Goal: Find specific page/section: Find specific page/section

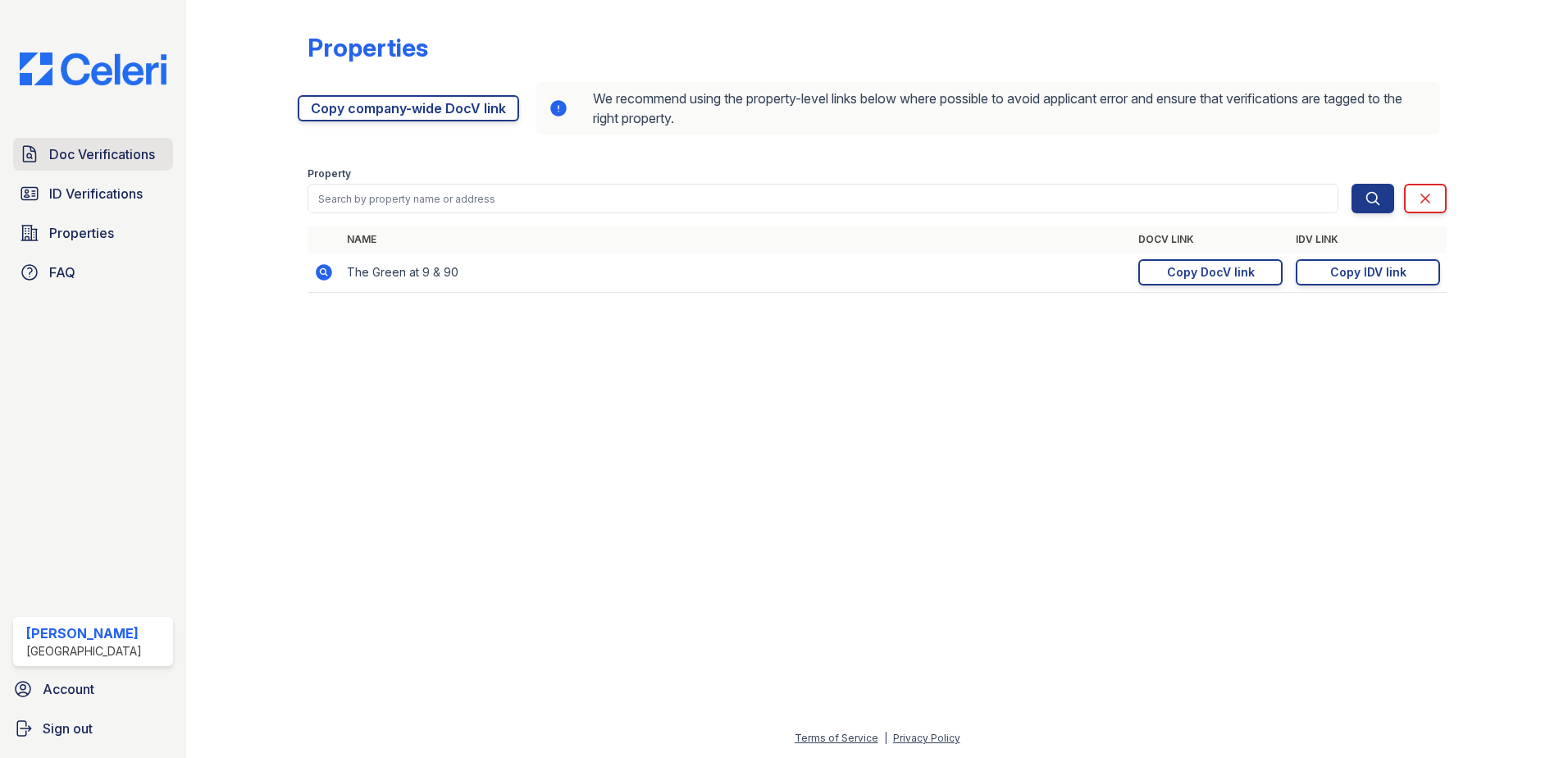
click at [135, 151] on span "Doc Verifications" at bounding box center [102, 154] width 106 height 20
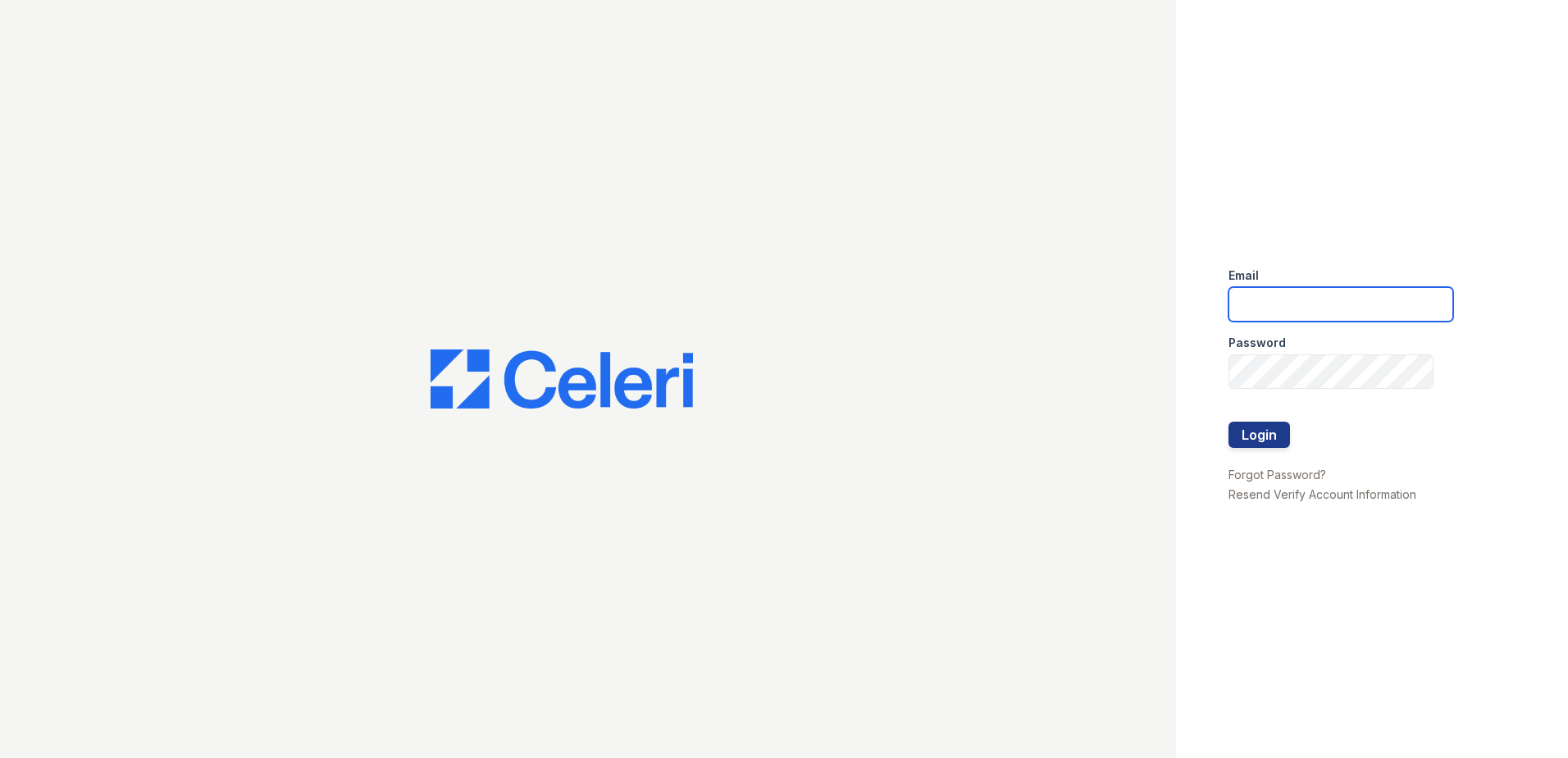
type input "[EMAIL_ADDRESS][DOMAIN_NAME]"
click at [1269, 429] on button "Login" at bounding box center [1259, 434] width 62 height 26
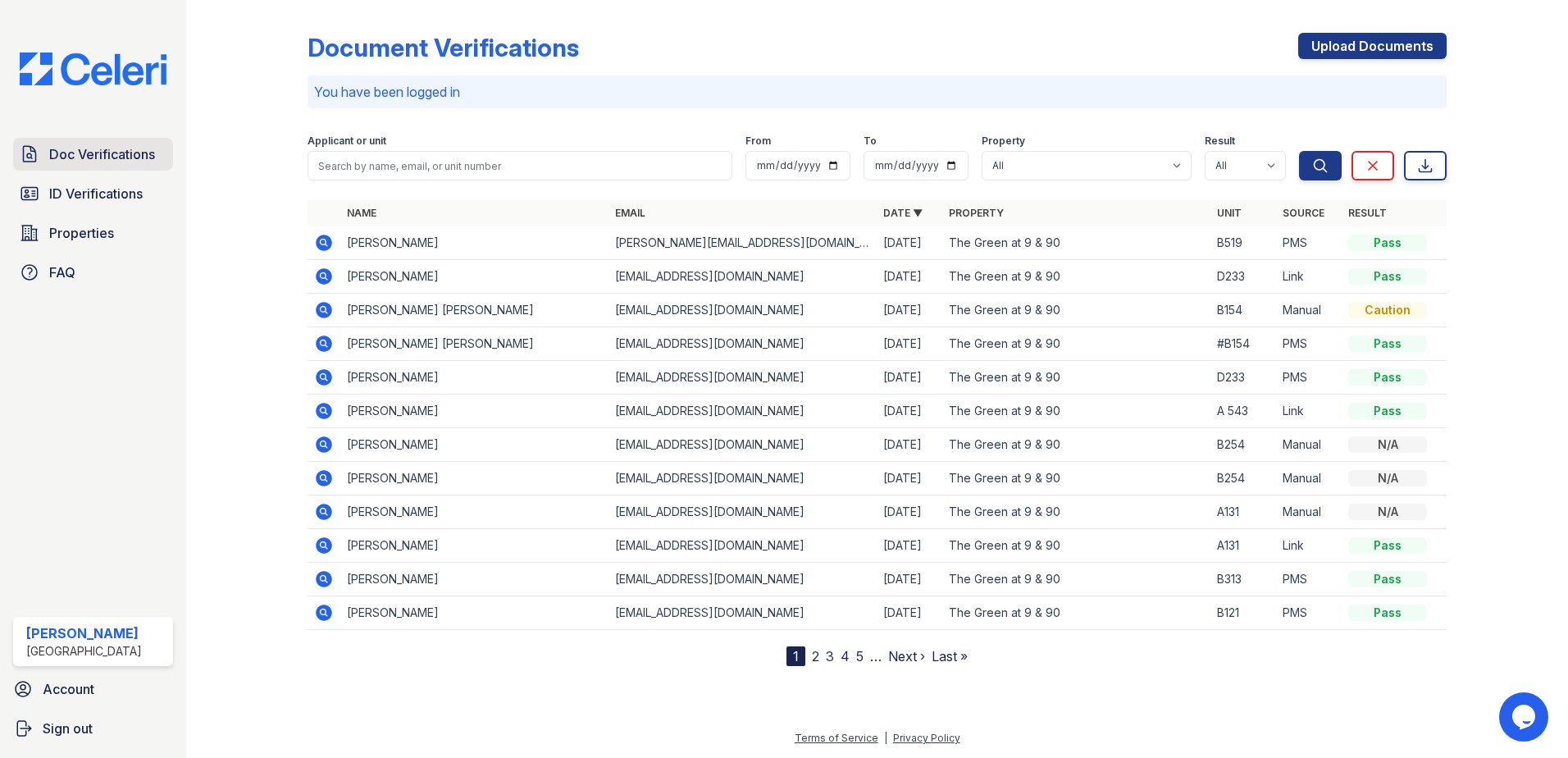
click at [142, 152] on span "Doc Verifications" at bounding box center [102, 154] width 106 height 20
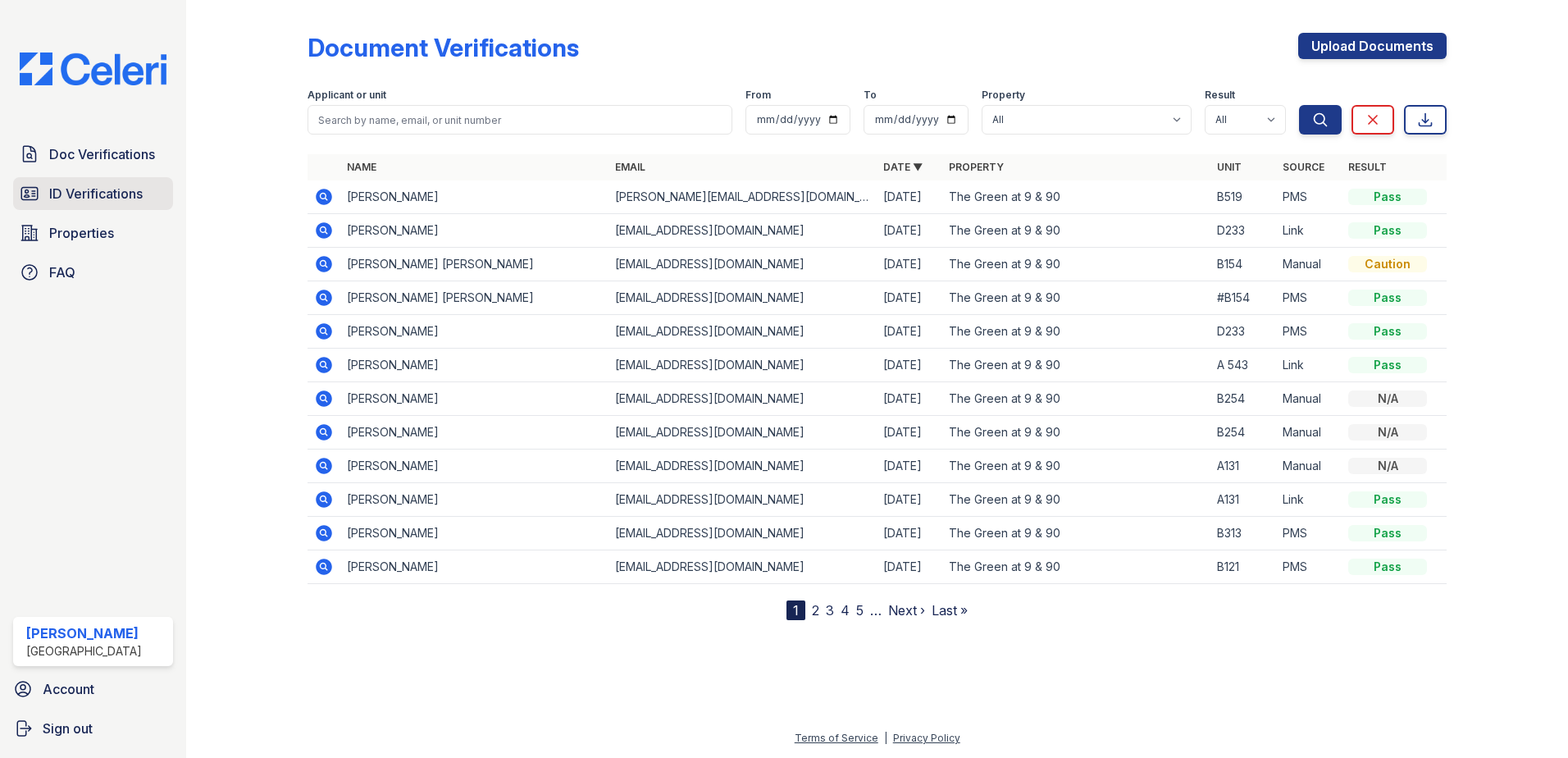
click at [126, 203] on span "ID Verifications" at bounding box center [96, 194] width 93 height 20
